Goal: Navigation & Orientation: Find specific page/section

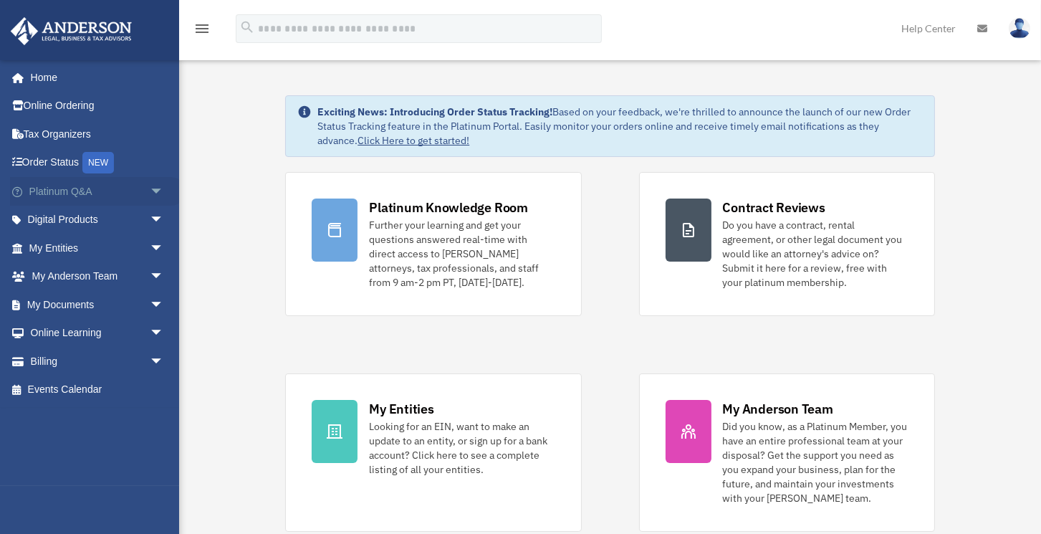
click at [150, 191] on span "arrow_drop_down" at bounding box center [164, 191] width 29 height 29
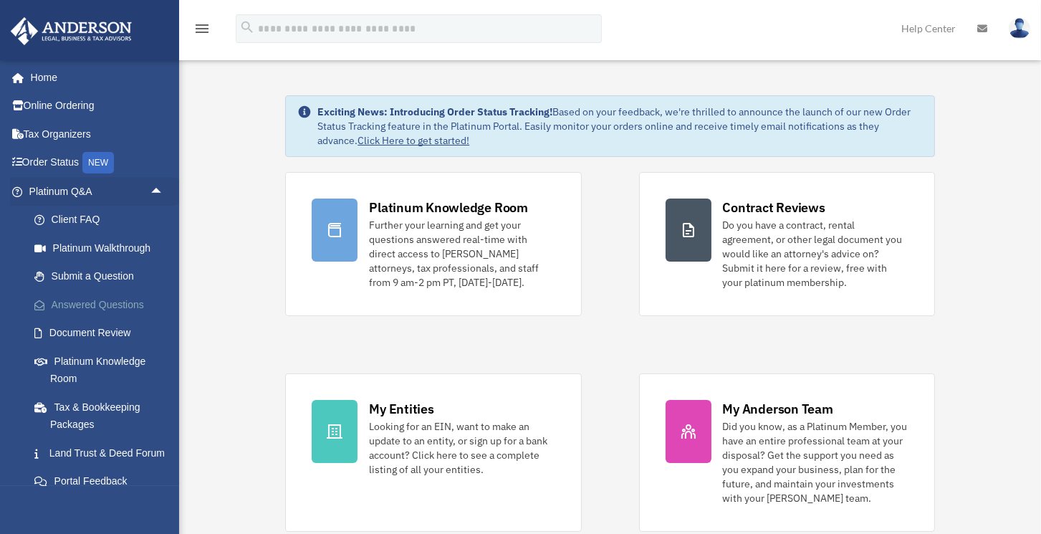
click at [98, 307] on link "Answered Questions" at bounding box center [103, 304] width 166 height 29
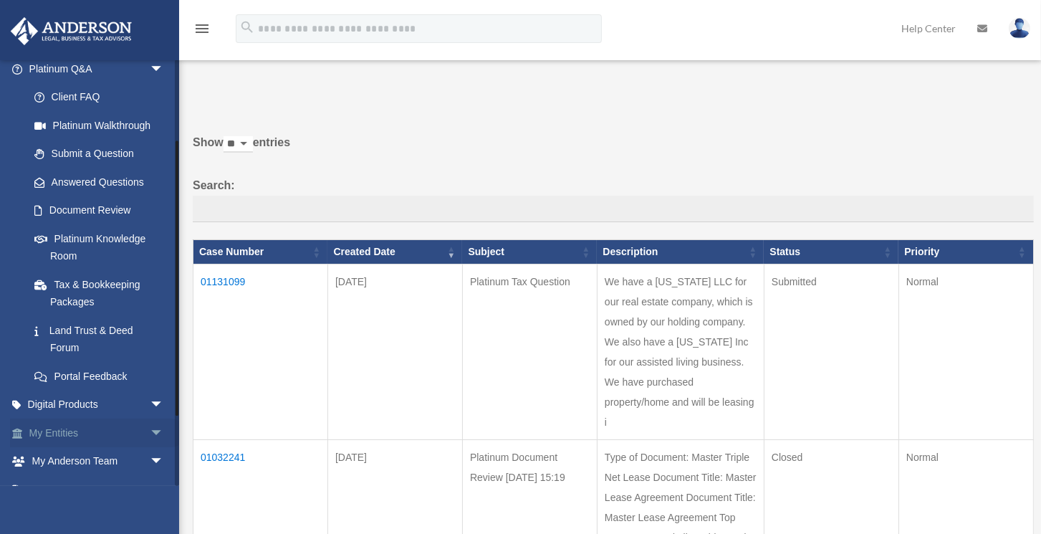
scroll to position [228, 0]
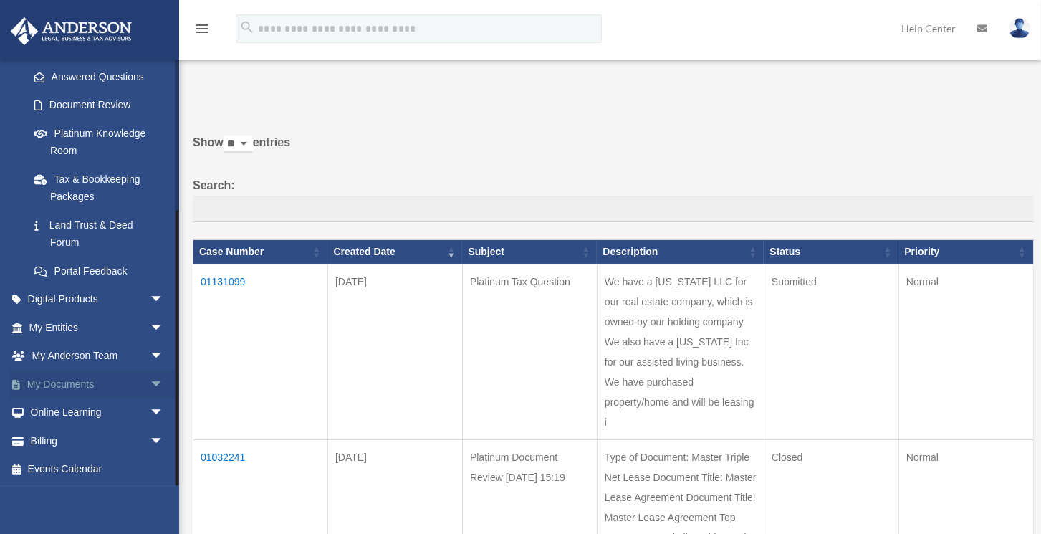
click at [152, 379] on span "arrow_drop_down" at bounding box center [164, 384] width 29 height 29
click at [67, 410] on link "Box" at bounding box center [103, 412] width 166 height 29
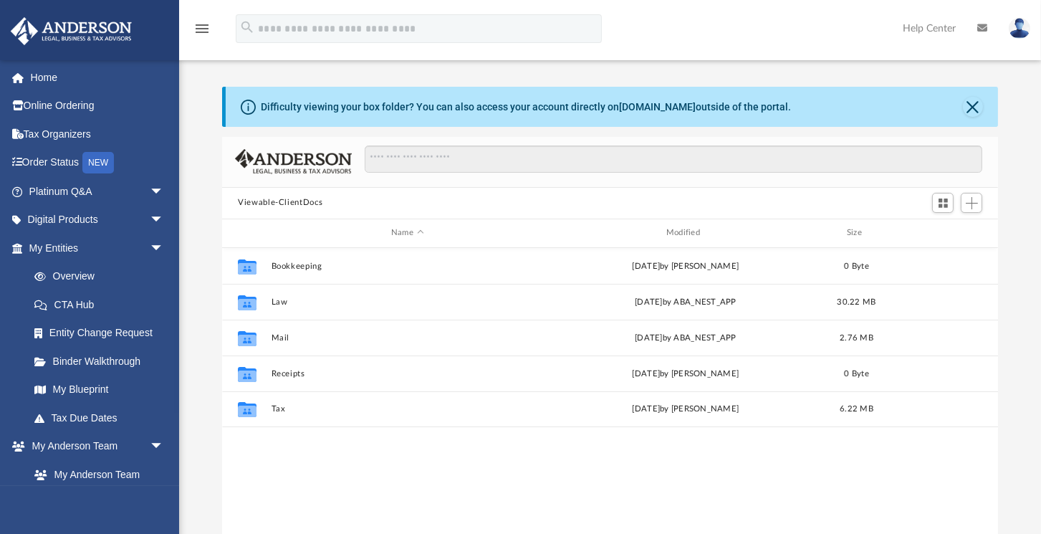
scroll to position [319, 769]
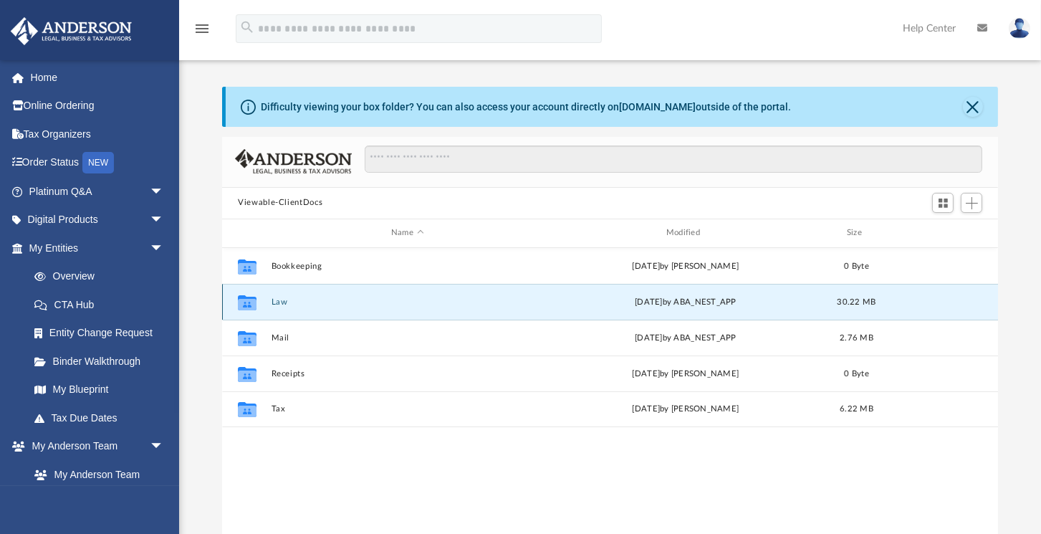
click at [284, 301] on button "Law" at bounding box center [408, 301] width 272 height 9
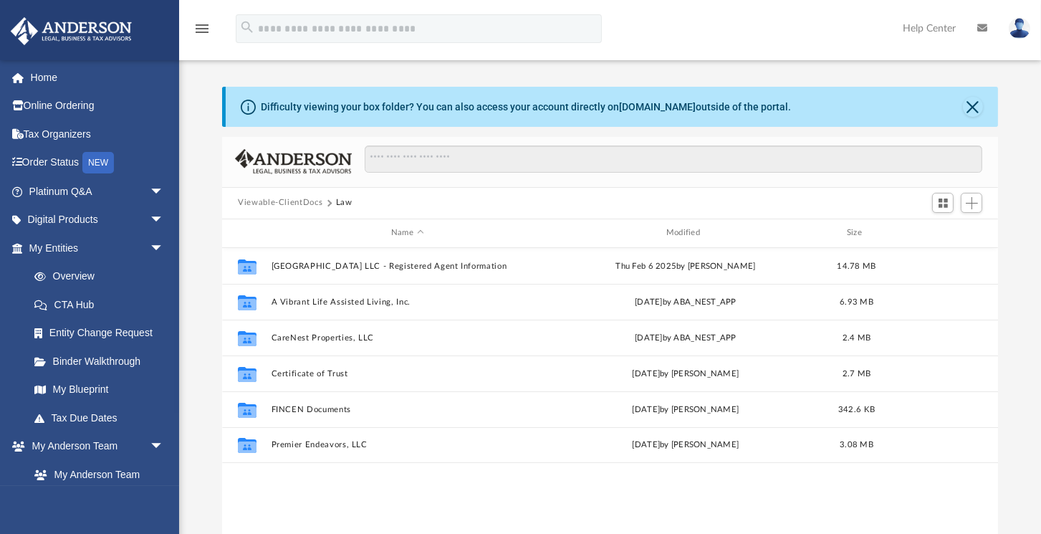
click at [288, 204] on button "Viewable-ClientDocs" at bounding box center [280, 202] width 85 height 13
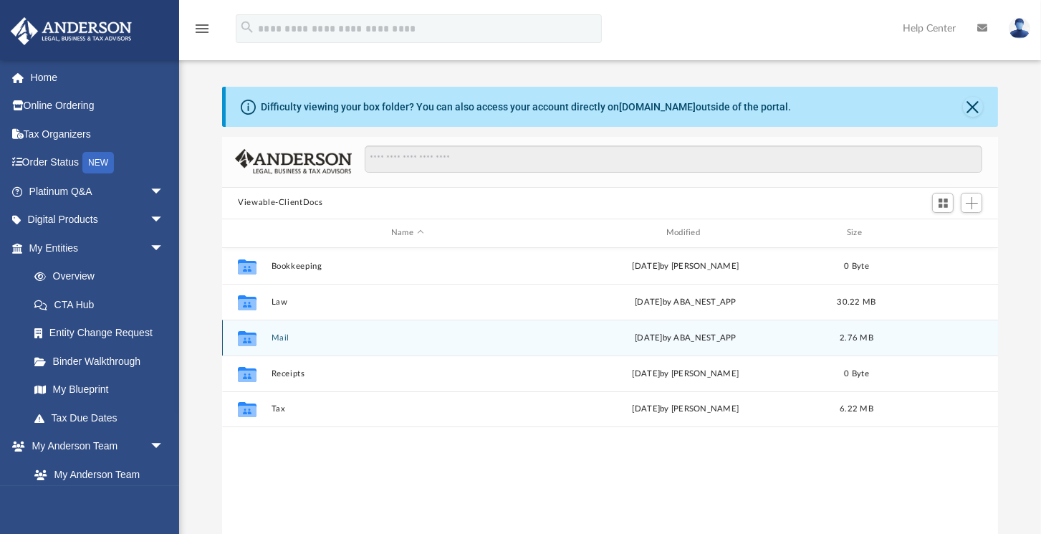
click at [275, 335] on button "Mail" at bounding box center [408, 337] width 272 height 9
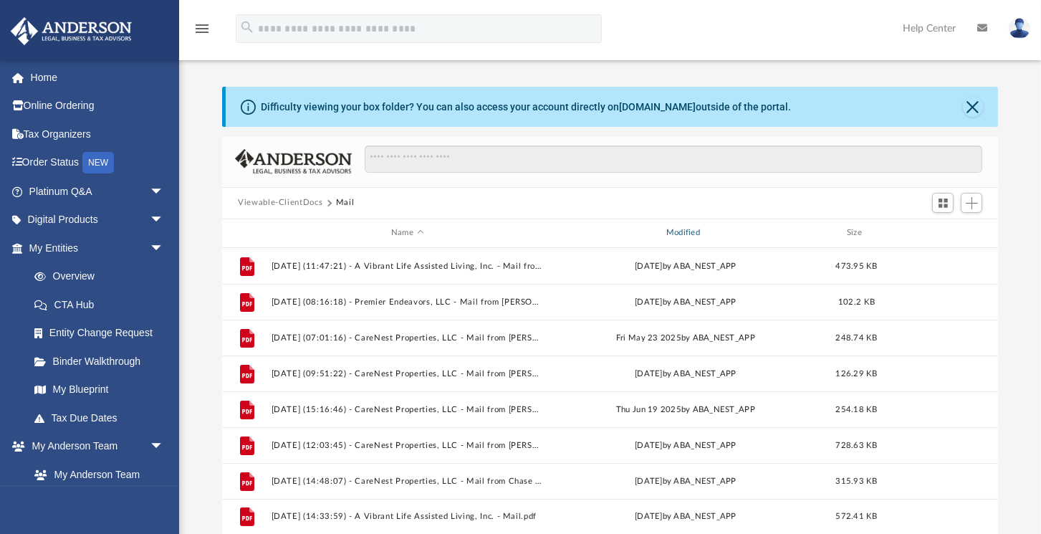
click at [678, 232] on div "Modified" at bounding box center [686, 232] width 272 height 13
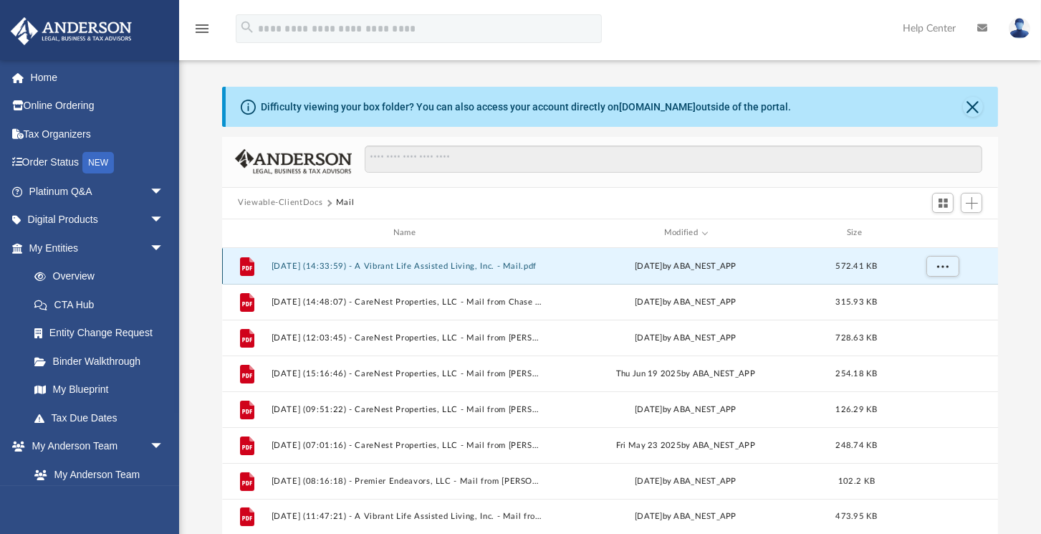
click at [528, 262] on button "2025.09.17 (14:33:59) - A Vibrant Life Assisted Living, Inc. - Mail.pdf" at bounding box center [408, 266] width 272 height 9
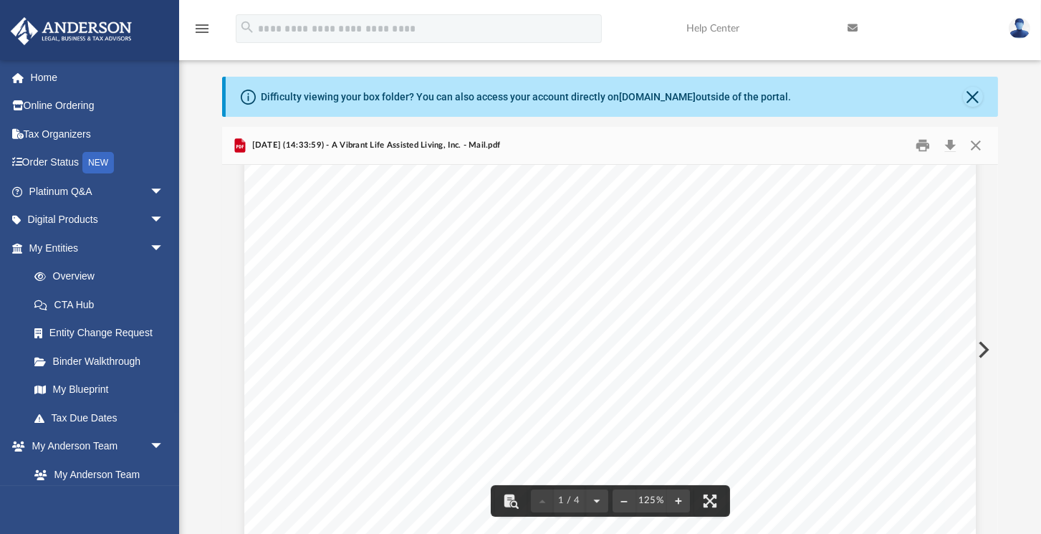
scroll to position [0, 0]
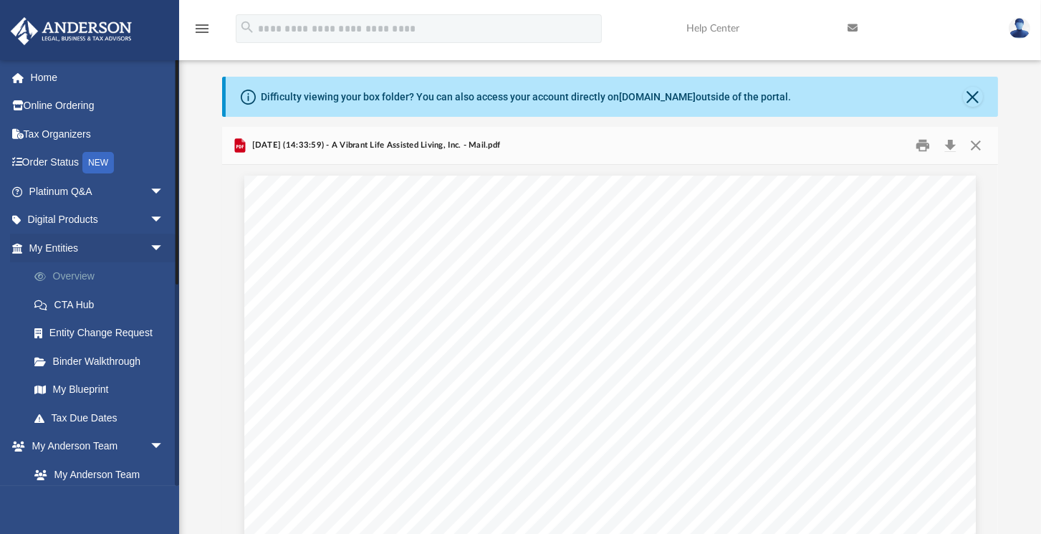
click at [79, 281] on link "Overview" at bounding box center [103, 276] width 166 height 29
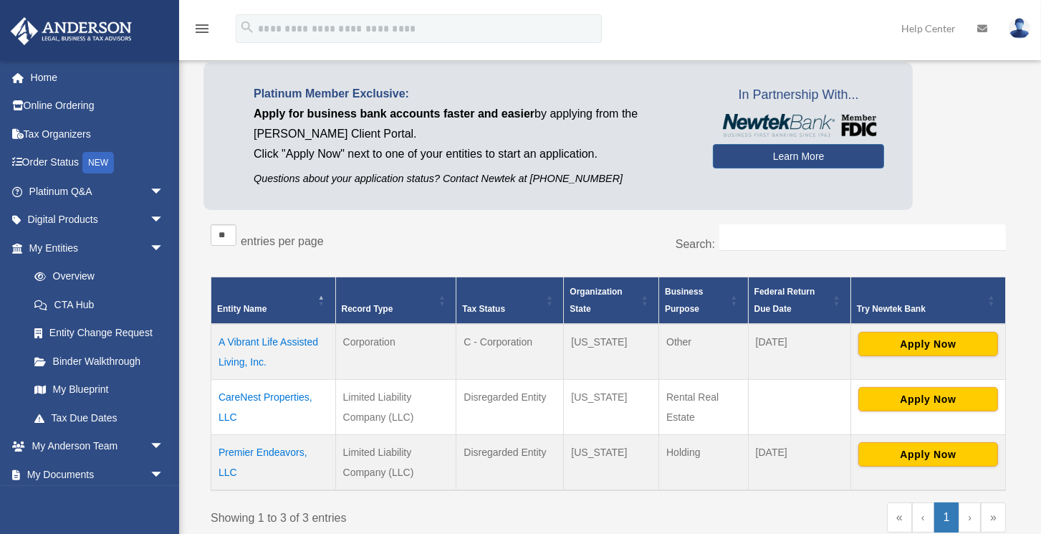
scroll to position [90, 0]
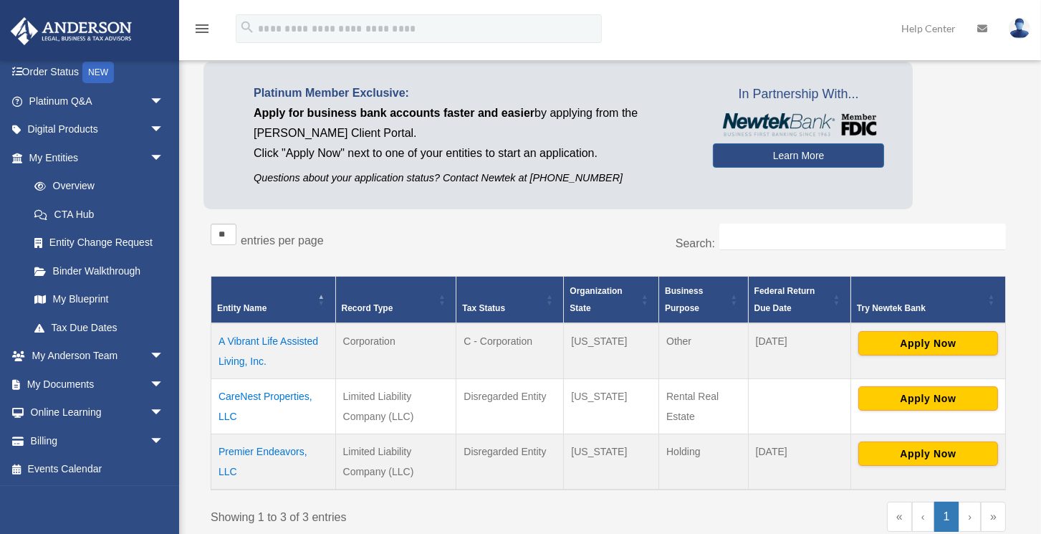
click at [241, 338] on td "A Vibrant Life Assisted Living, Inc." at bounding box center [273, 351] width 125 height 56
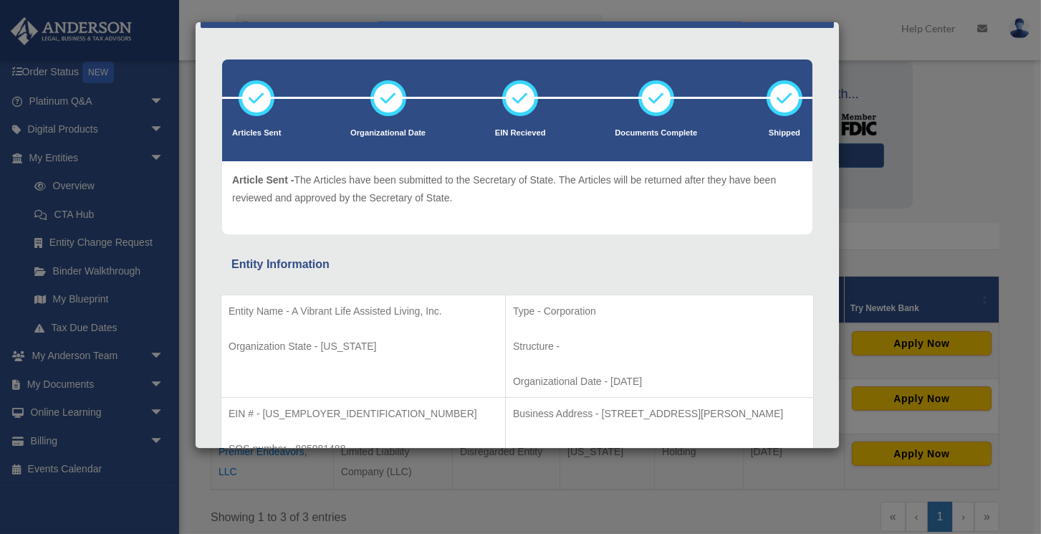
scroll to position [0, 0]
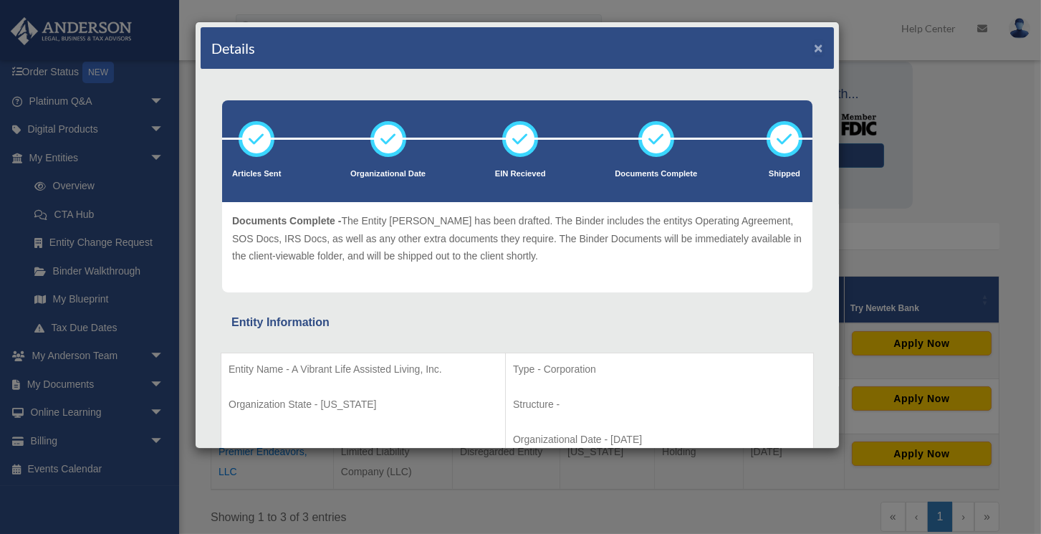
click at [814, 52] on button "×" at bounding box center [818, 47] width 9 height 15
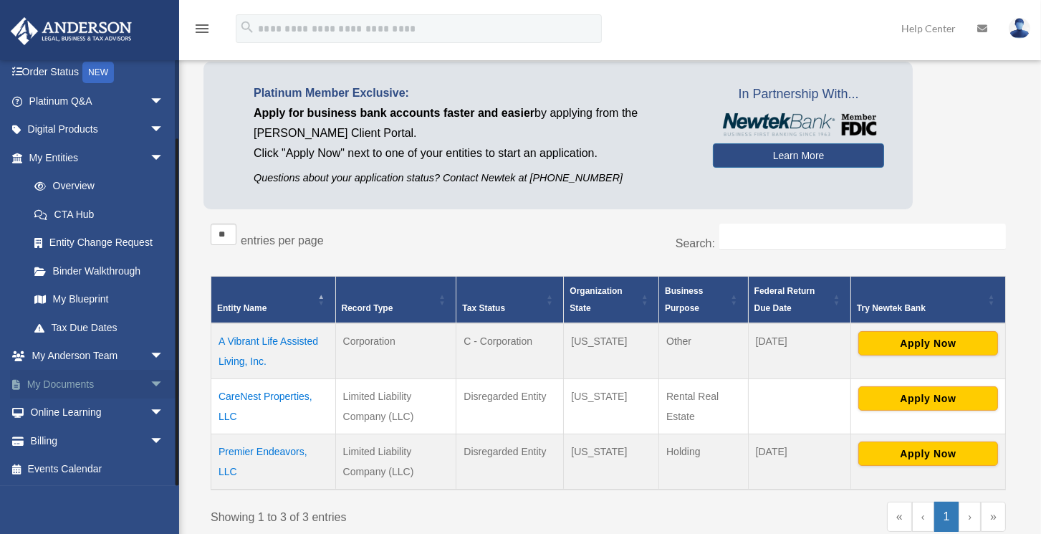
click at [95, 385] on link "My Documents arrow_drop_down" at bounding box center [98, 384] width 176 height 29
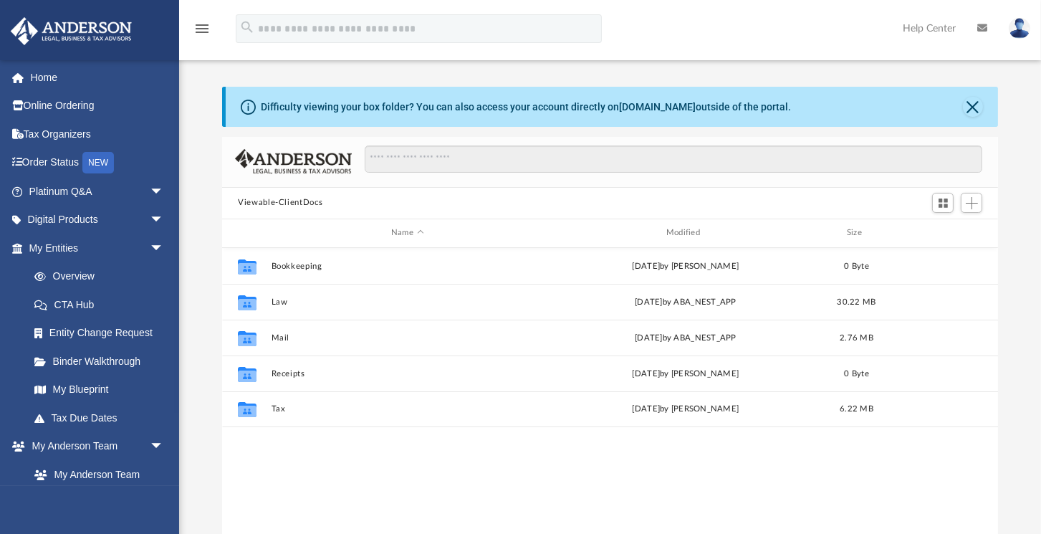
scroll to position [319, 769]
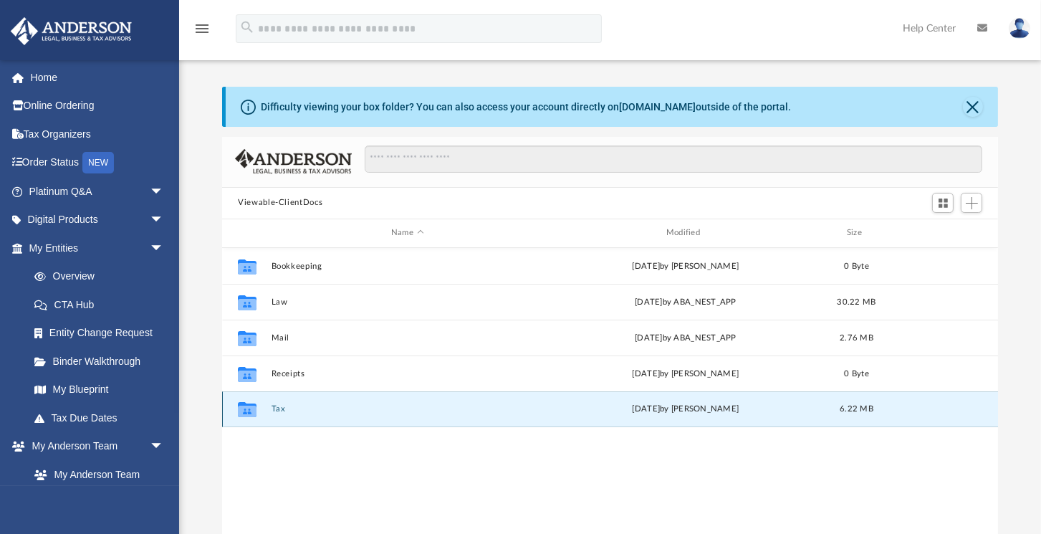
click at [279, 411] on button "Tax" at bounding box center [408, 408] width 272 height 9
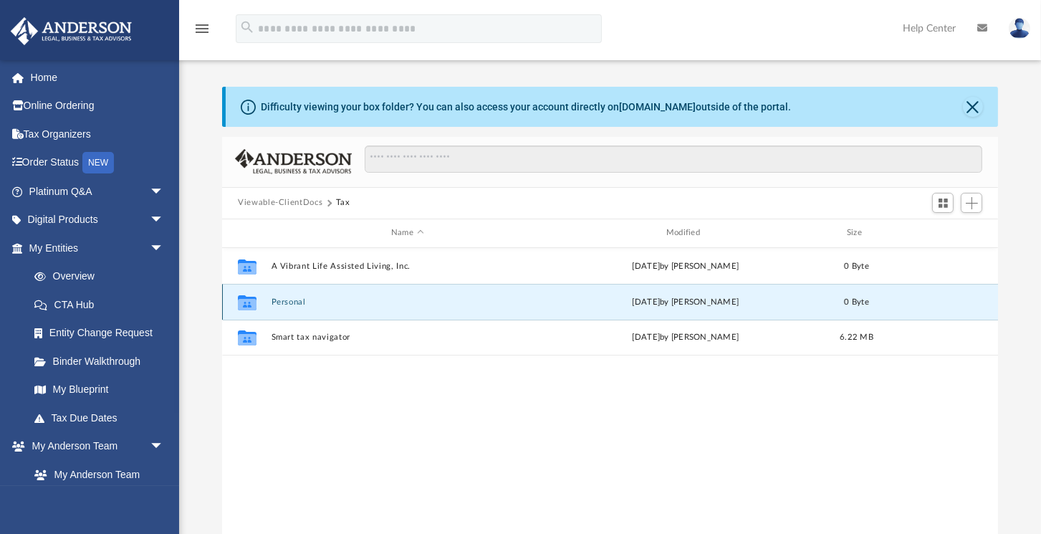
click at [294, 301] on button "Personal" at bounding box center [408, 301] width 272 height 9
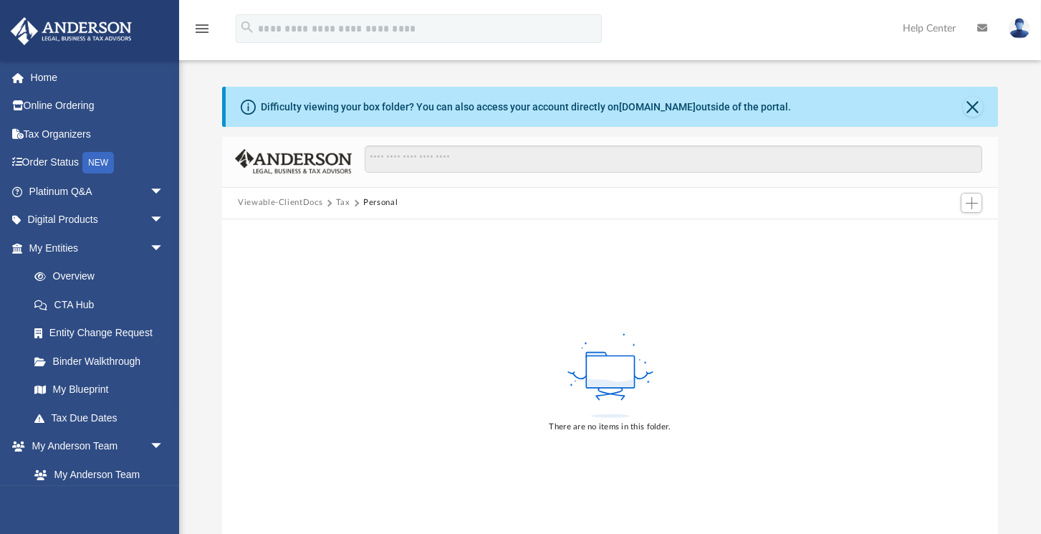
click at [345, 202] on button "Tax" at bounding box center [343, 202] width 14 height 13
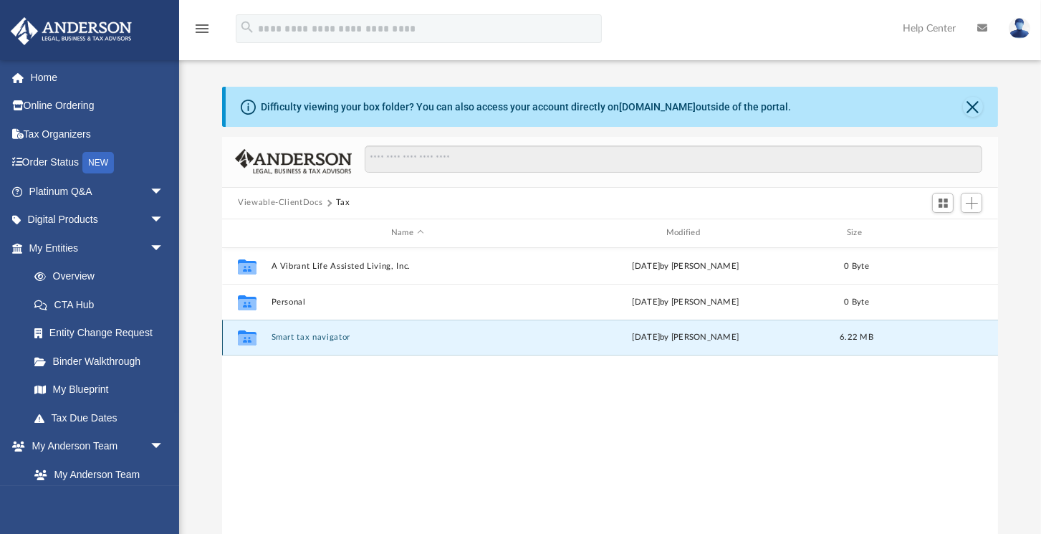
click at [311, 338] on button "Smart tax navigator" at bounding box center [408, 336] width 272 height 9
